Goal: Transaction & Acquisition: Purchase product/service

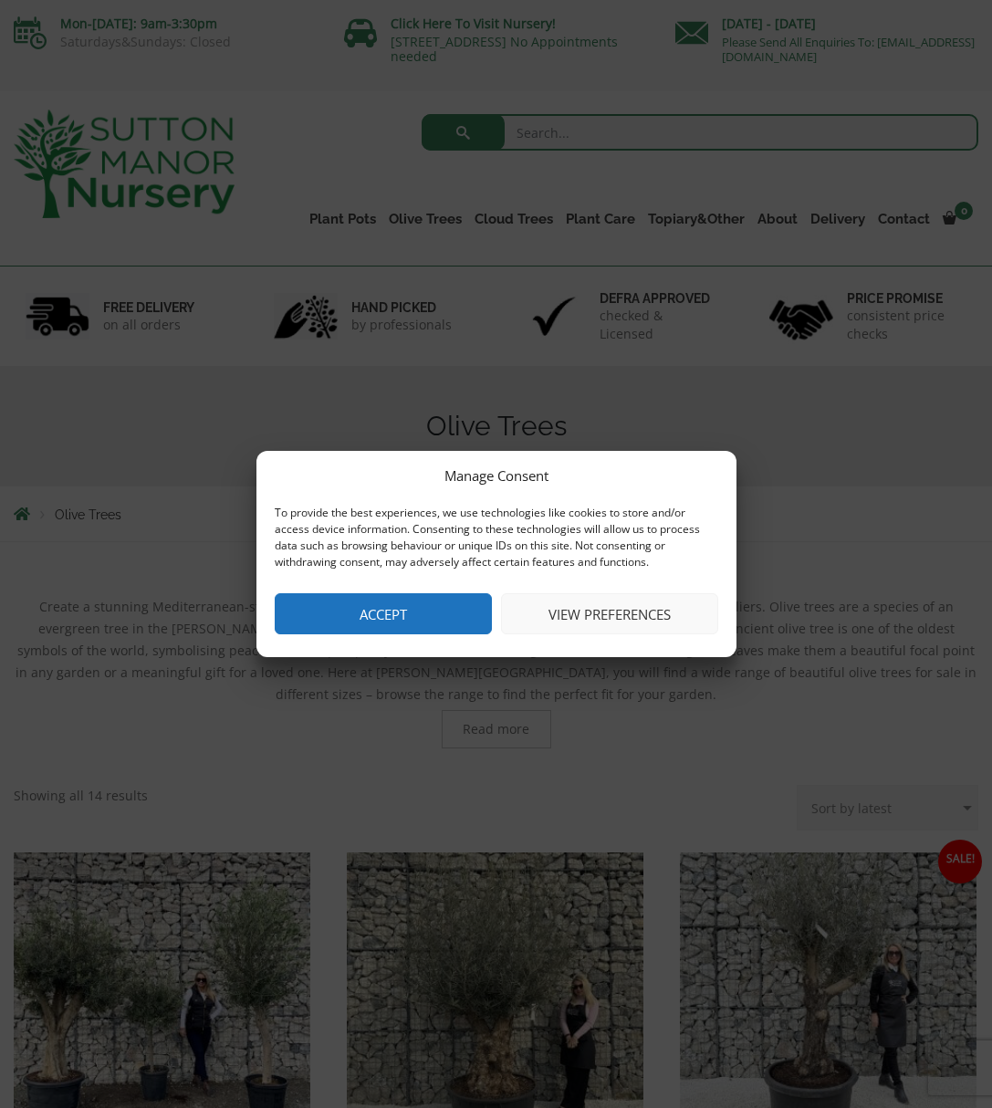
click at [446, 612] on button "Accept" at bounding box center [383, 613] width 217 height 41
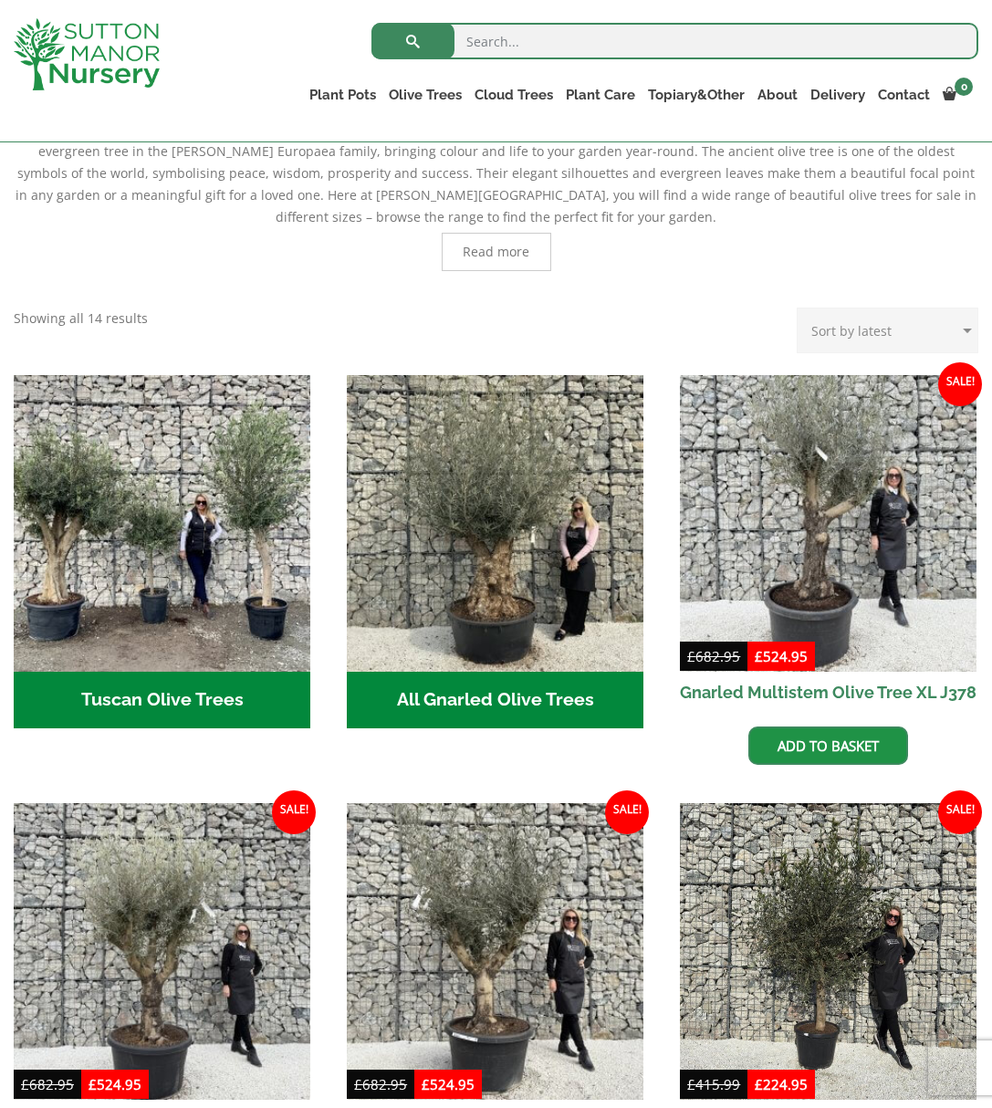
scroll to position [505, 0]
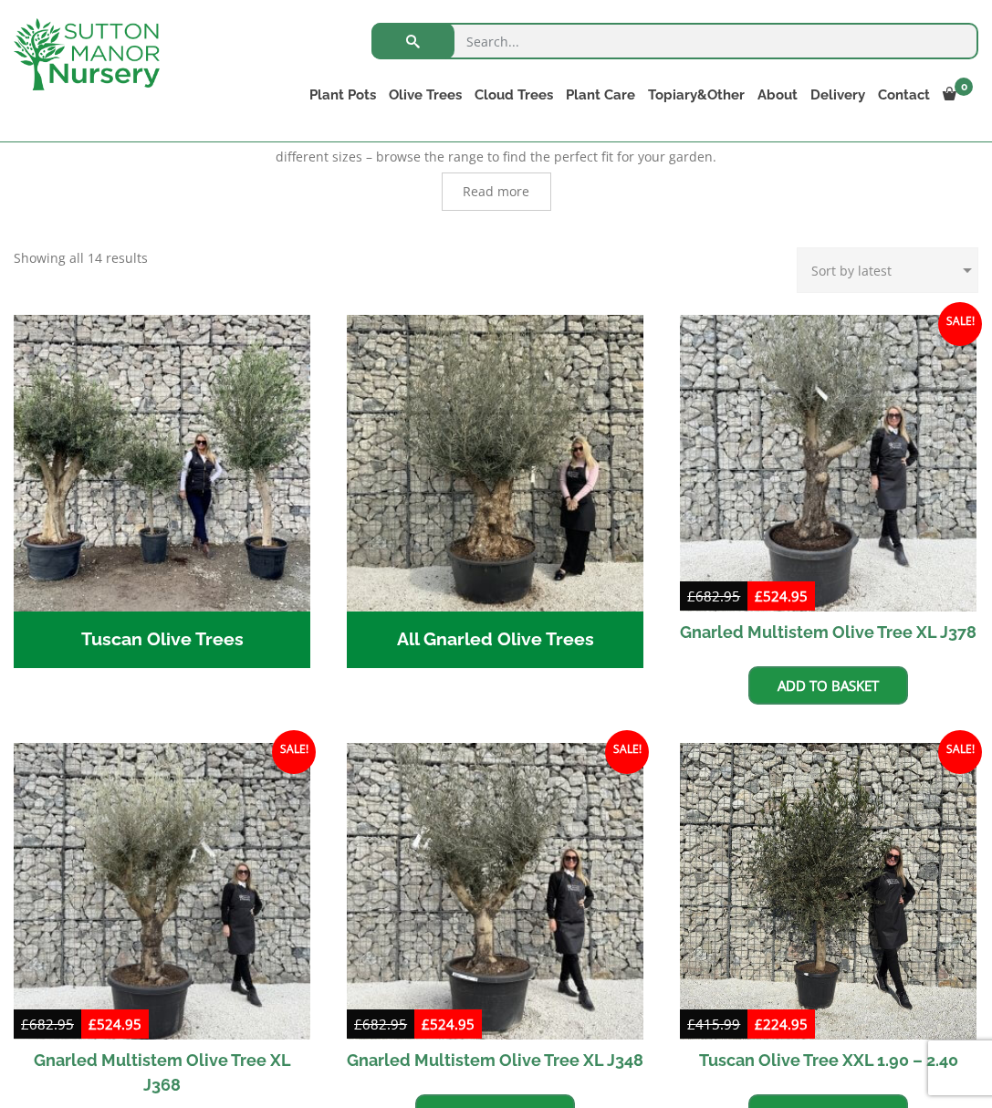
select select "price"
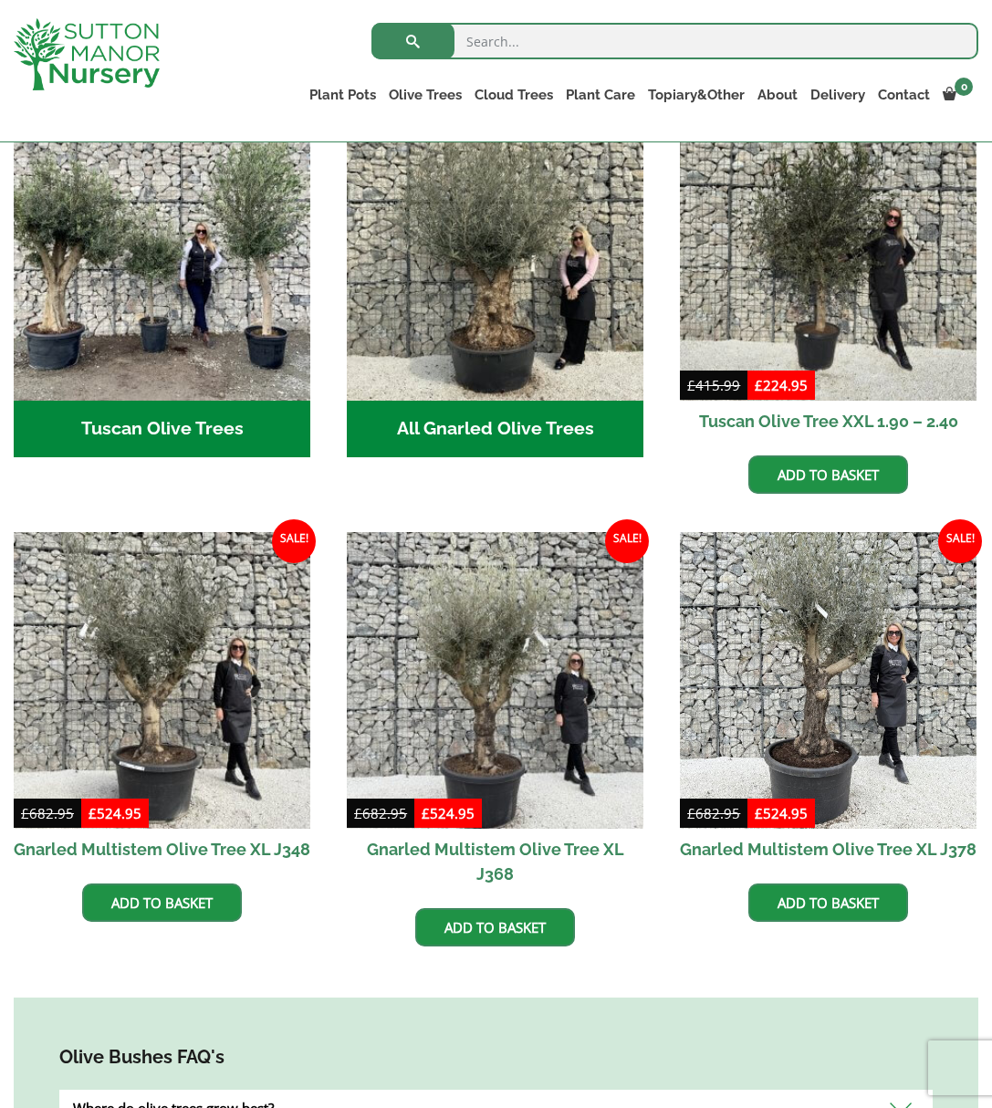
scroll to position [706, 0]
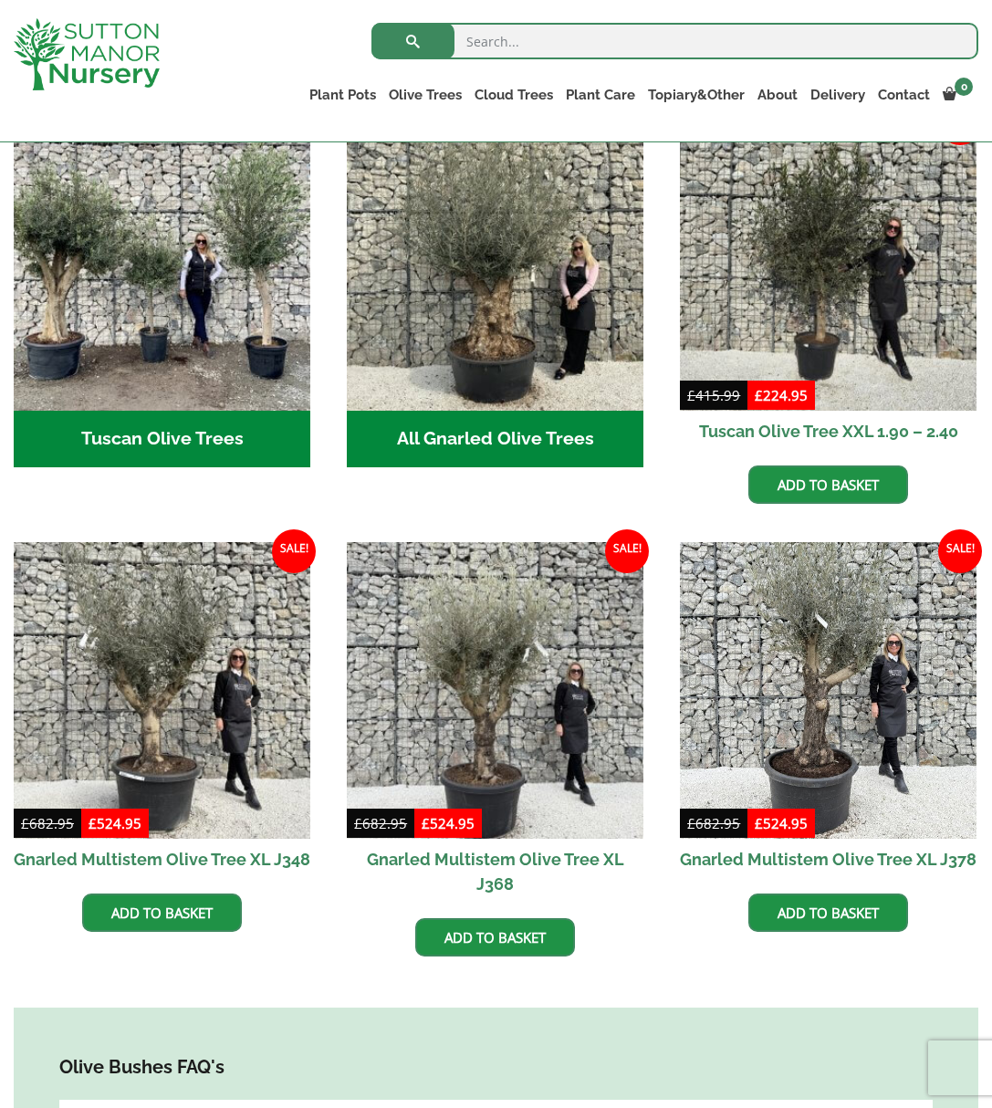
click at [567, 436] on h2 "All Gnarled Olive Trees (182)" at bounding box center [495, 439] width 297 height 57
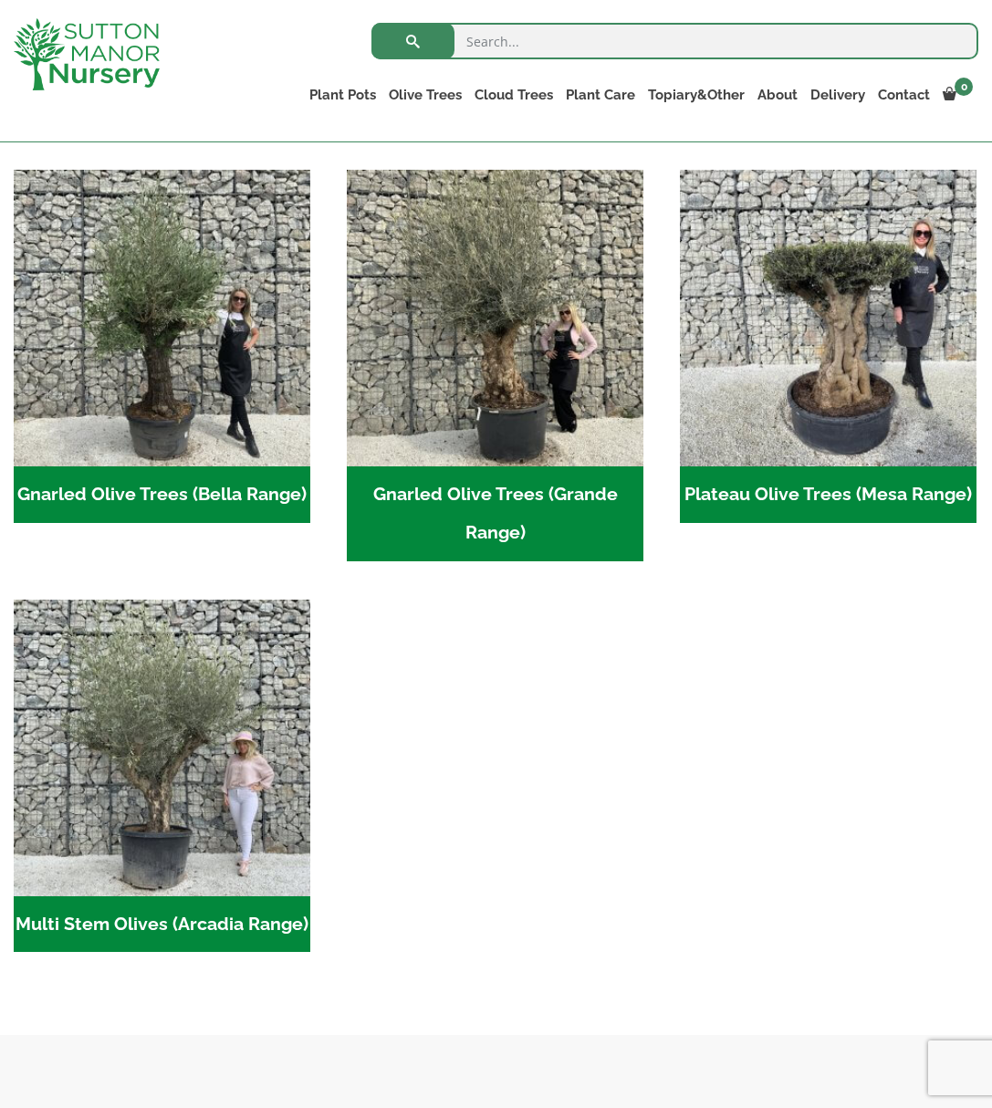
scroll to position [373, 0]
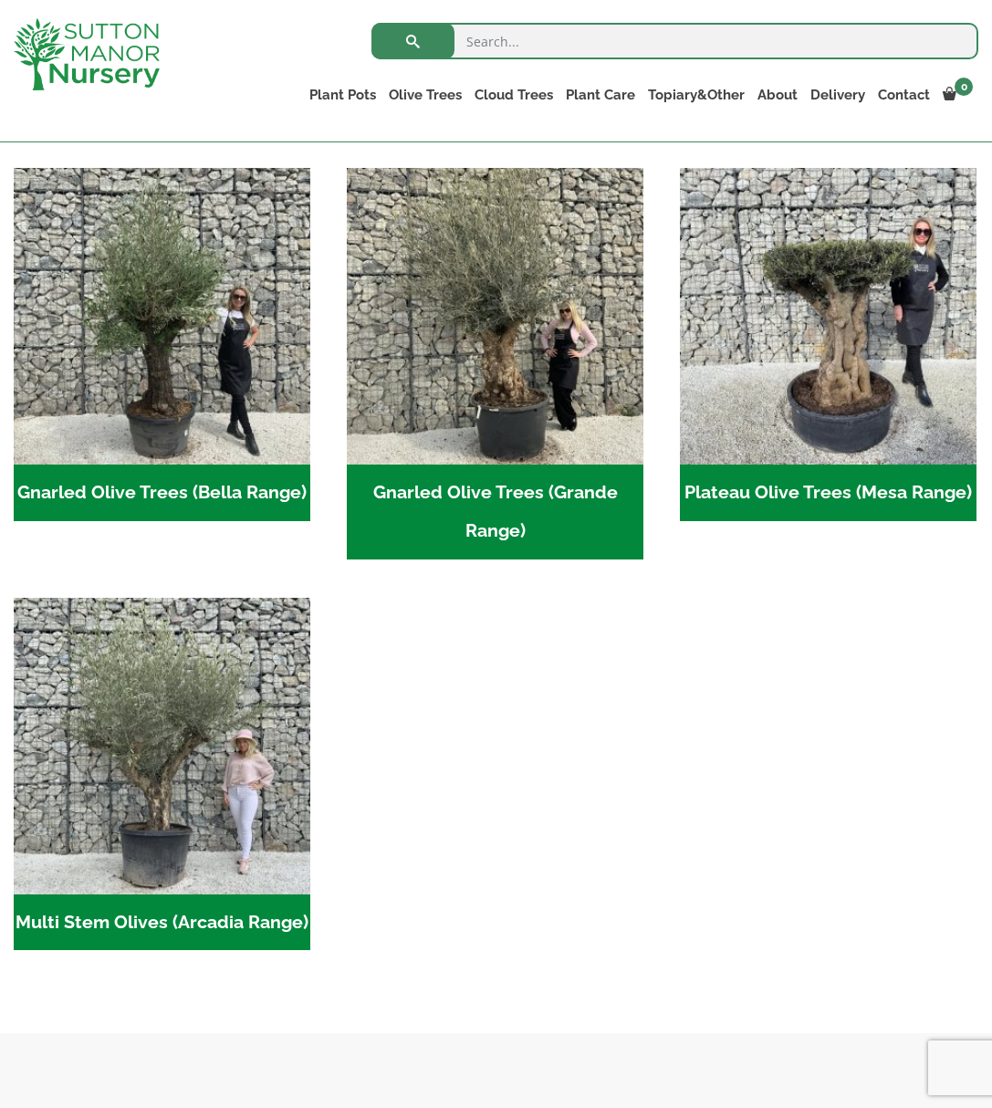
click at [525, 536] on h2 "Gnarled Olive Trees (Grande Range) (53)" at bounding box center [495, 512] width 297 height 95
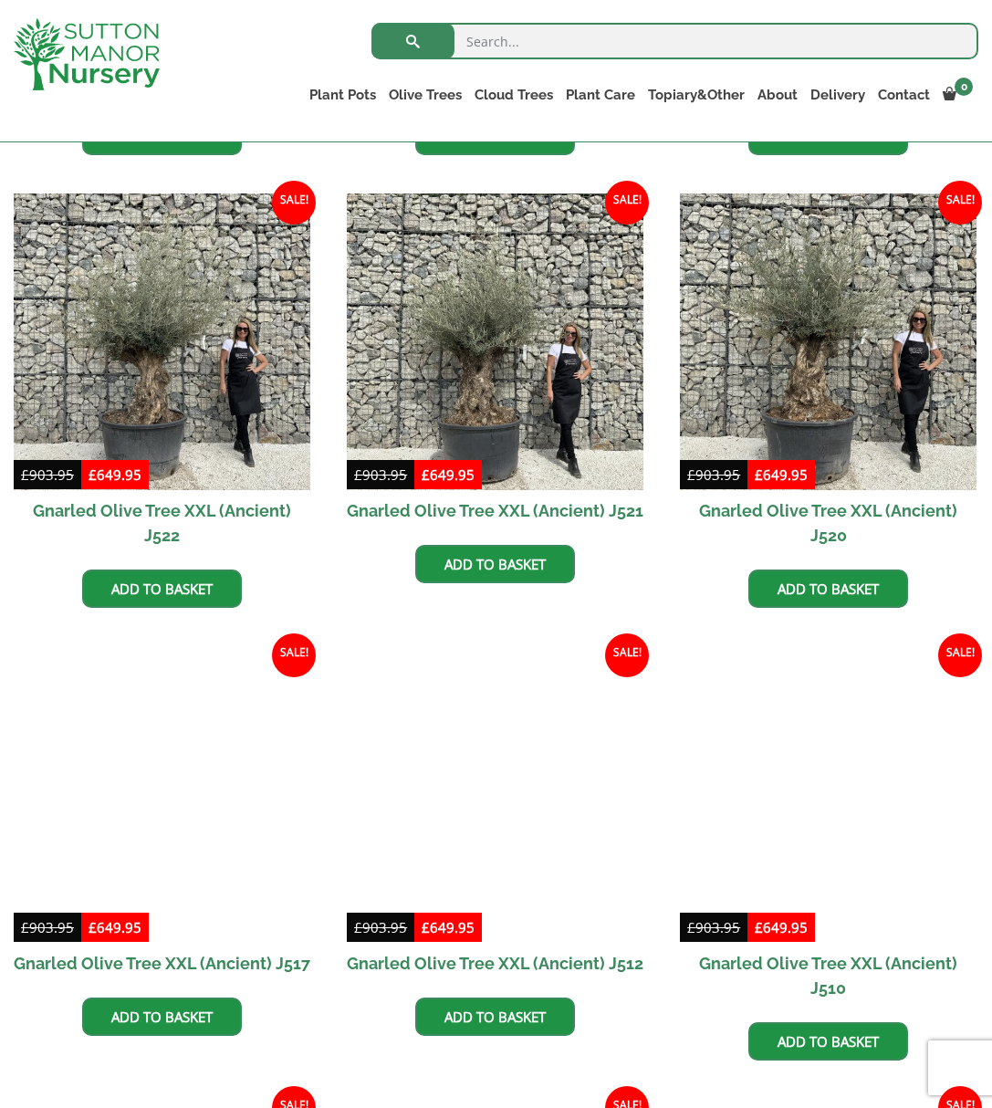
scroll to position [870, 0]
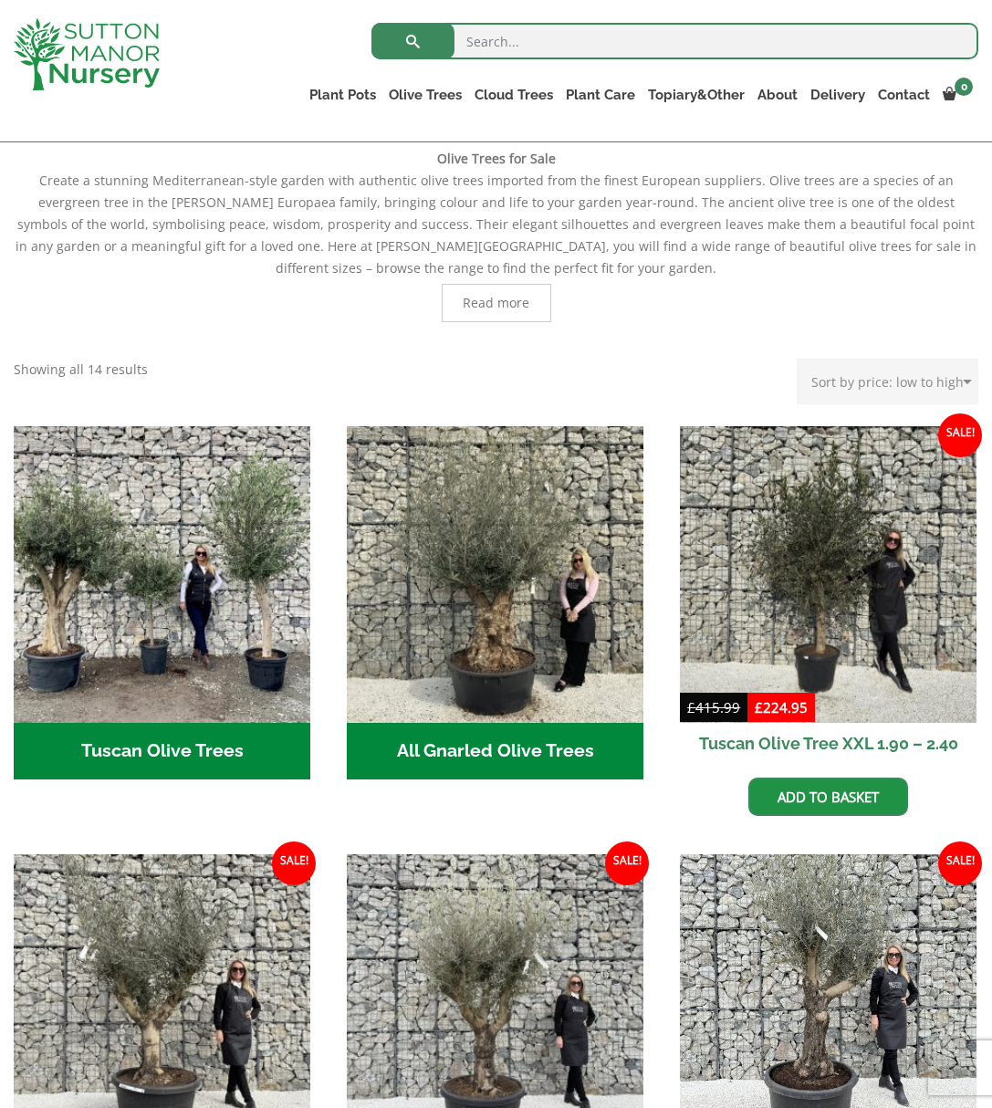
scroll to position [333, 0]
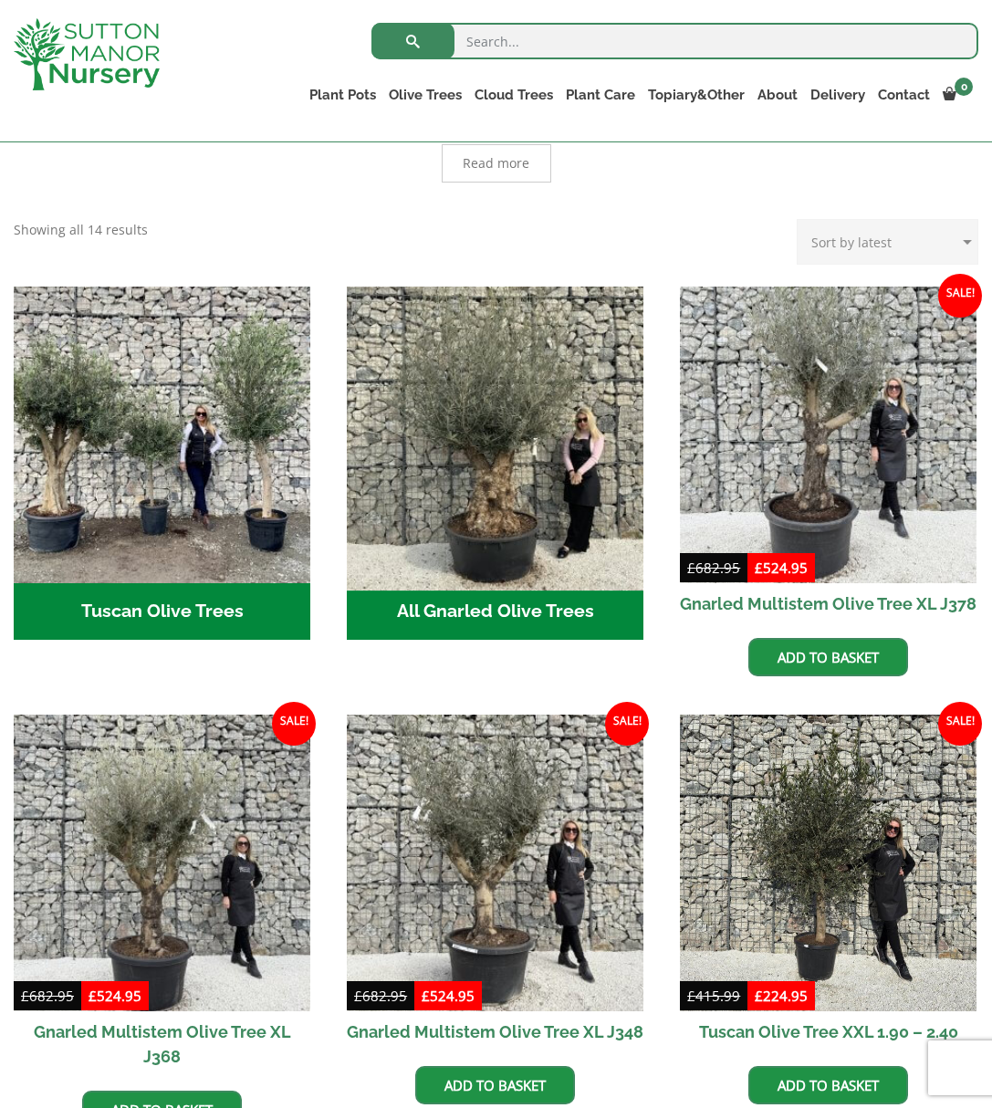
scroll to position [535, 0]
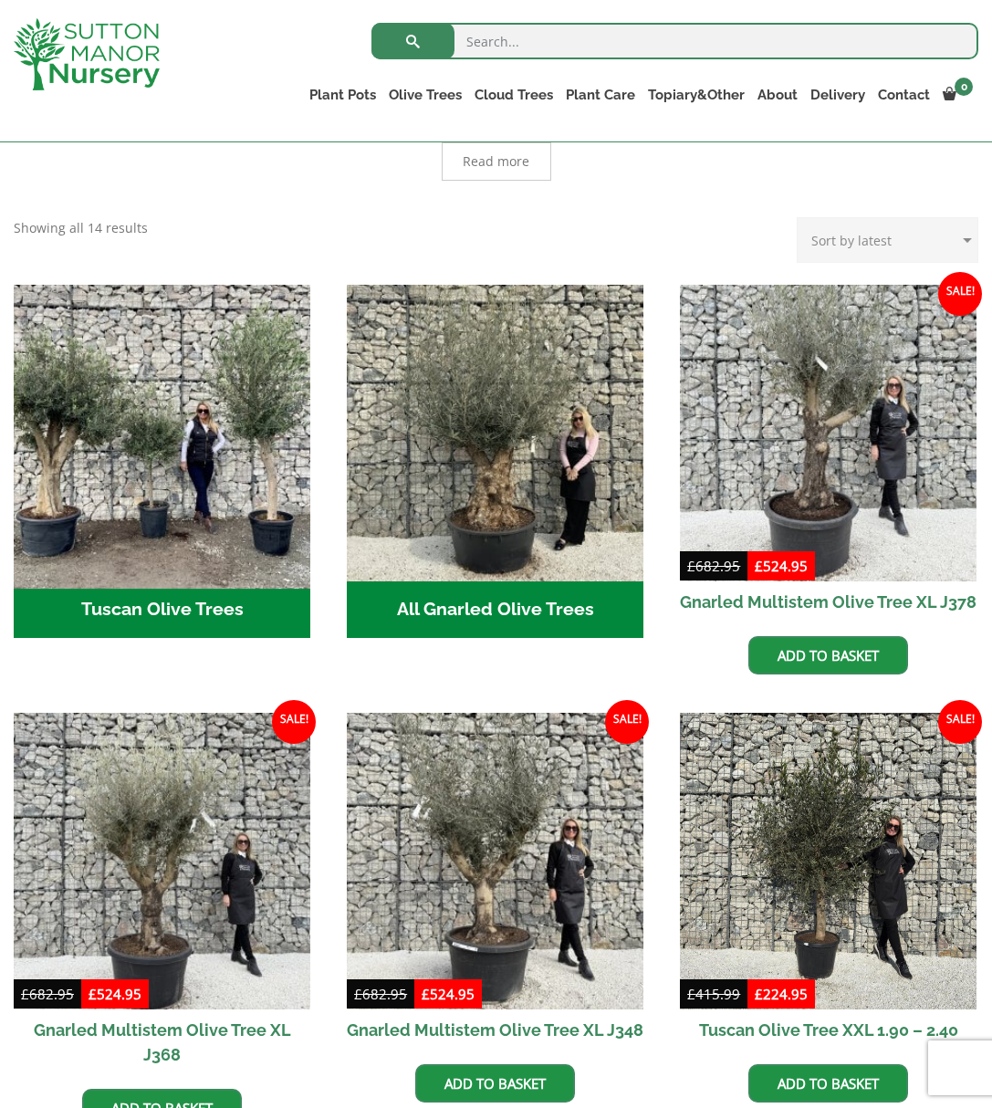
click at [124, 582] on img "Visit product category Tuscan Olive Trees" at bounding box center [161, 433] width 311 height 311
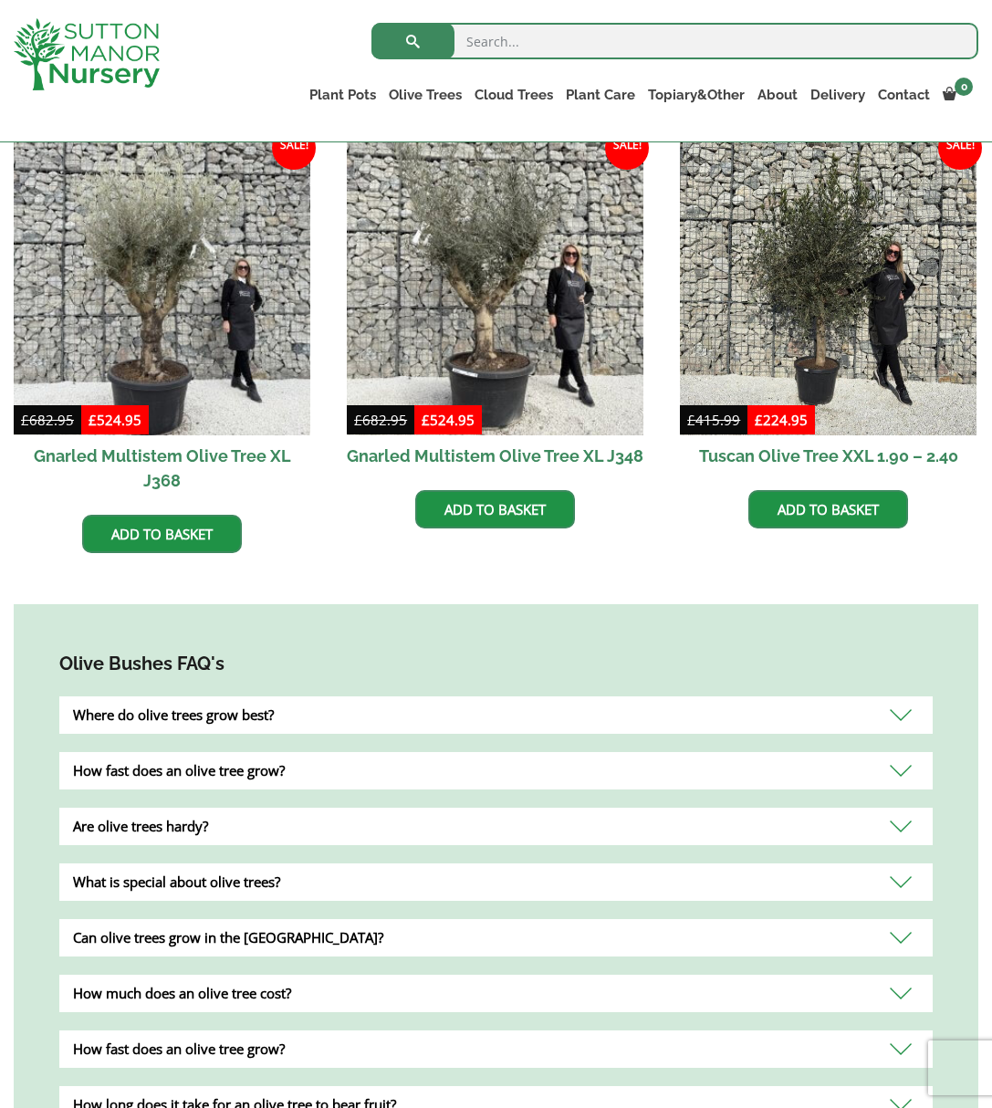
scroll to position [1127, 0]
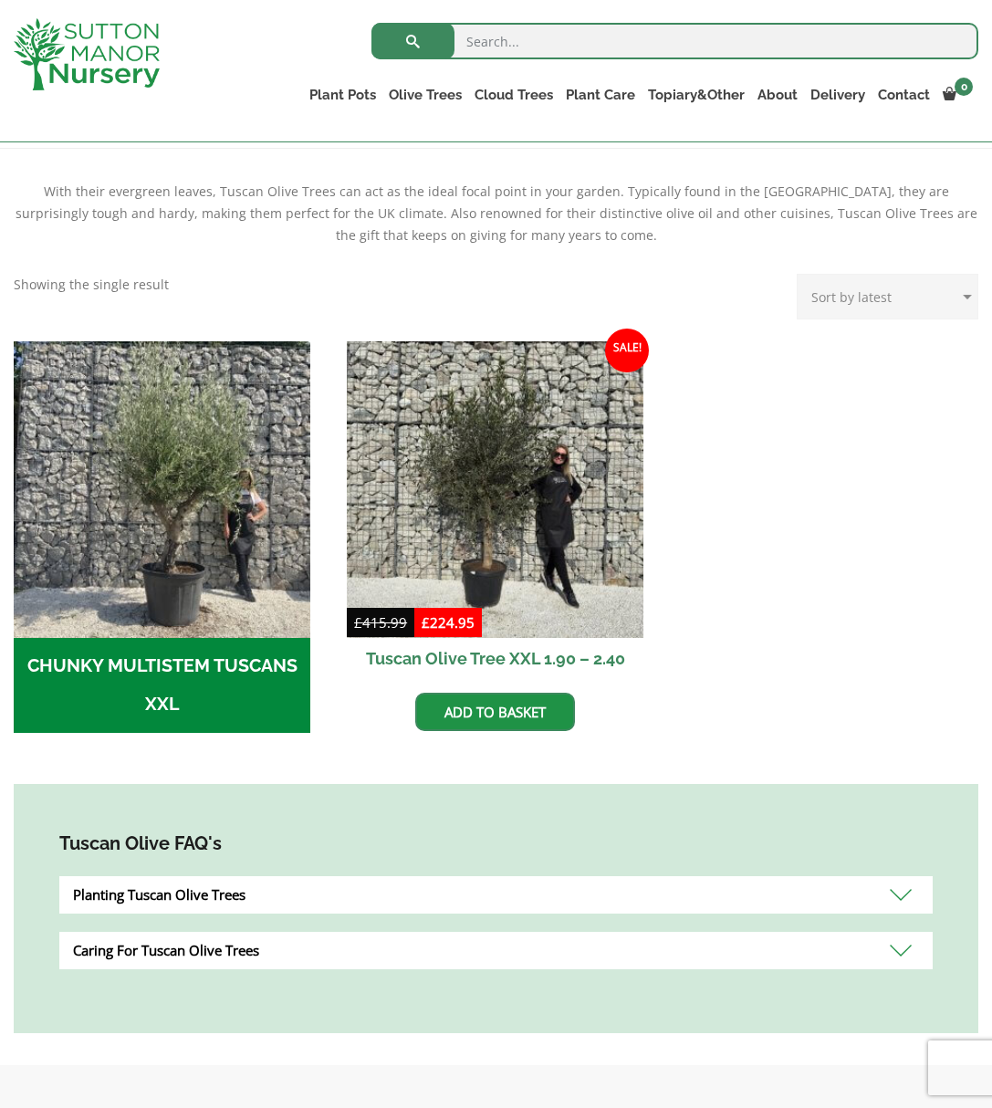
scroll to position [363, 0]
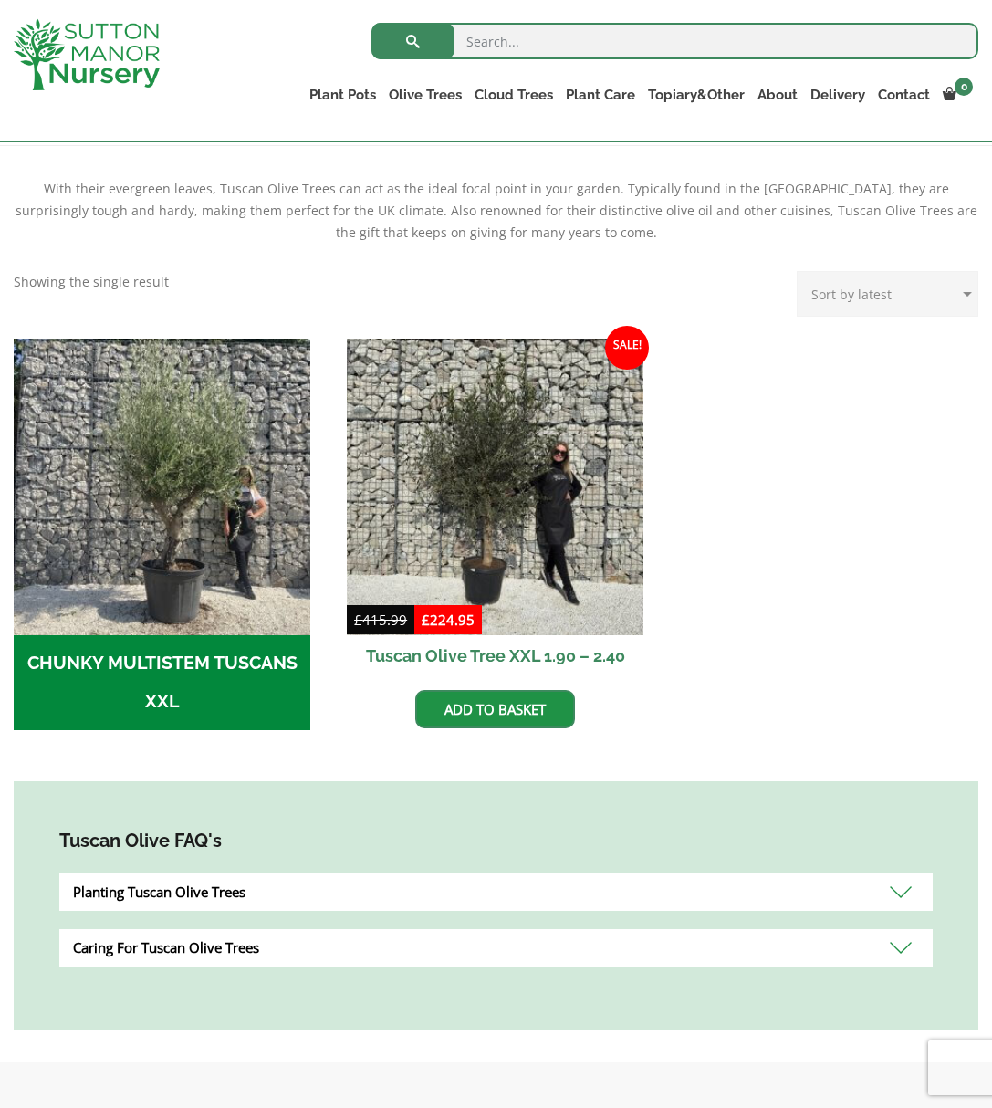
click at [251, 698] on h2 "CHUNKY MULTISTEM TUSCANS XXL (4)" at bounding box center [162, 682] width 297 height 95
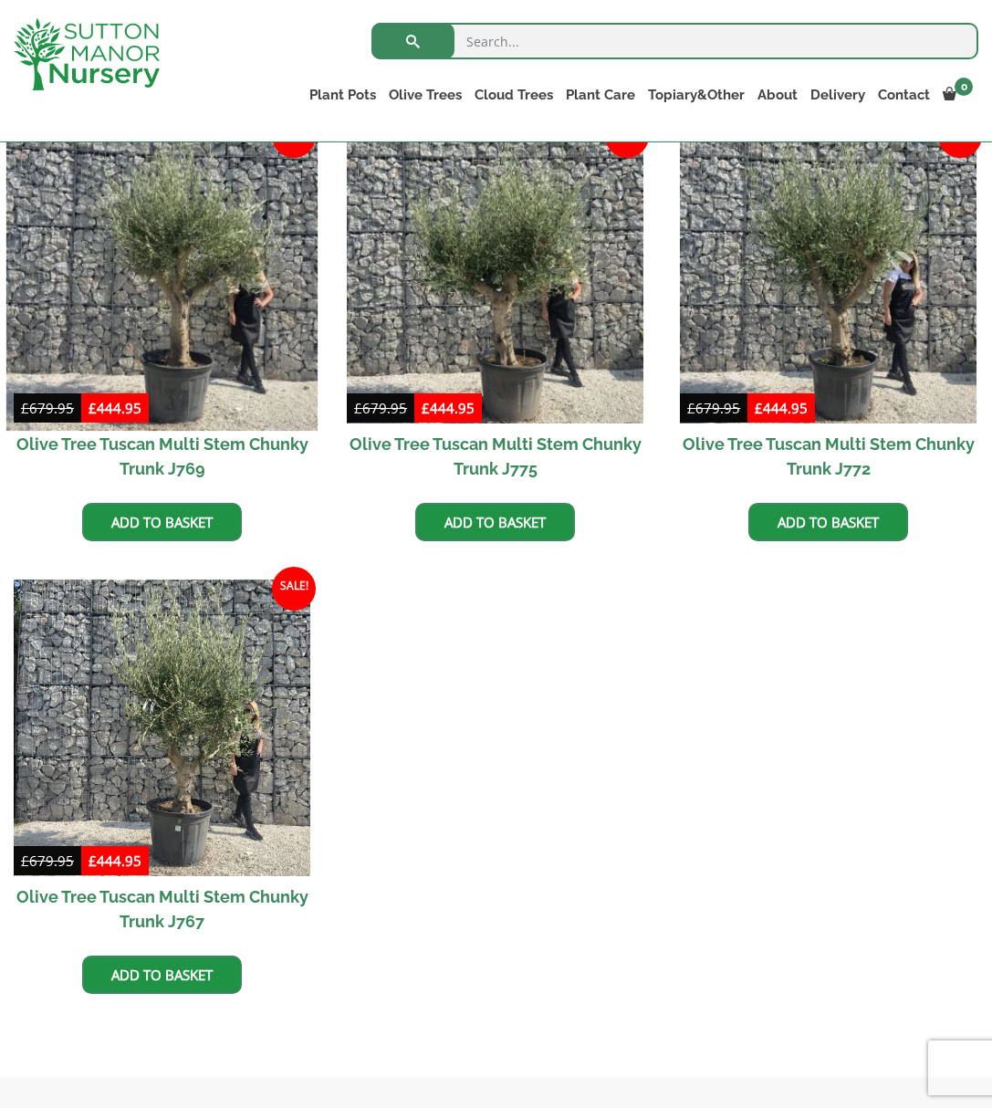
scroll to position [489, 0]
